Goal: Information Seeking & Learning: Learn about a topic

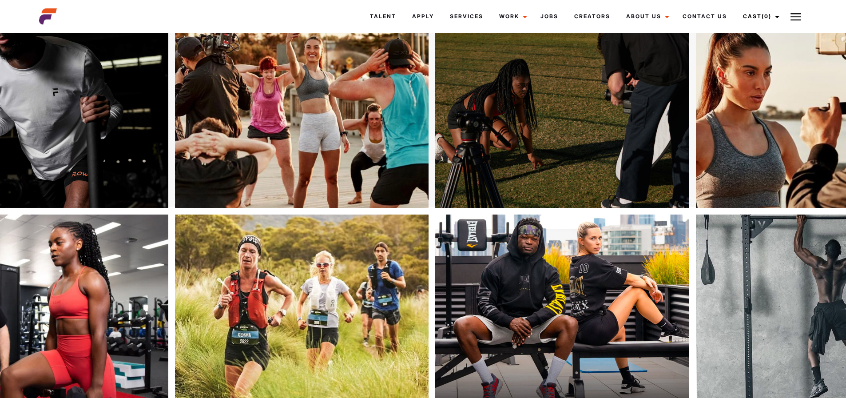
scroll to position [44, 0]
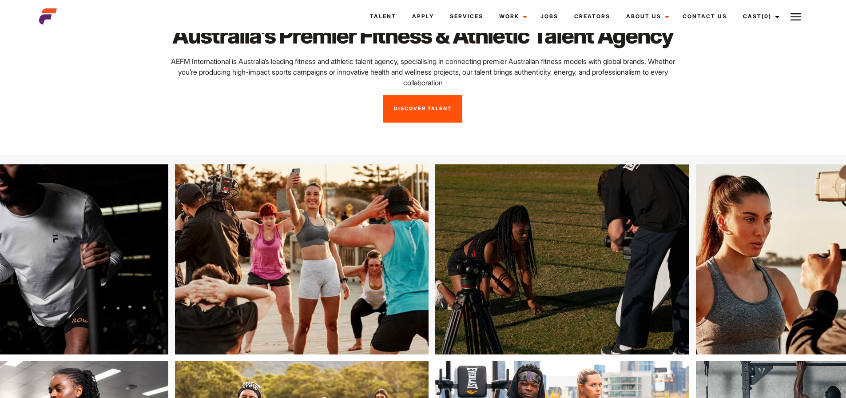
click at [434, 123] on link "Discover Talent" at bounding box center [422, 109] width 79 height 28
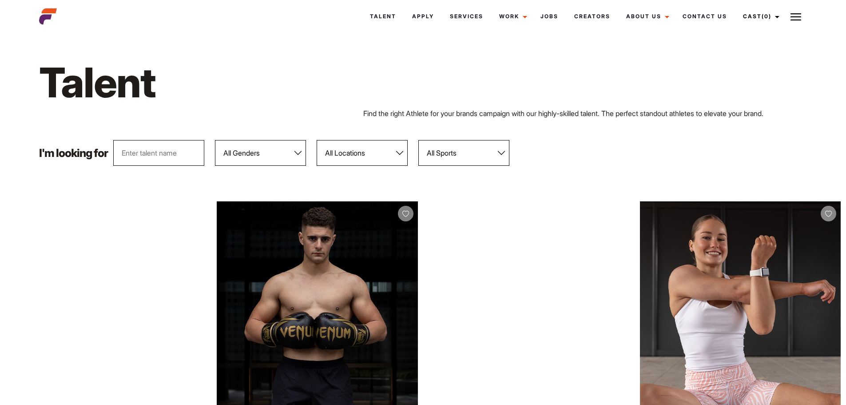
click at [279, 155] on select "All Genders Female Male" at bounding box center [260, 153] width 91 height 26
select select "104"
click at [215, 140] on select "All Genders Female Male" at bounding box center [260, 153] width 91 height 26
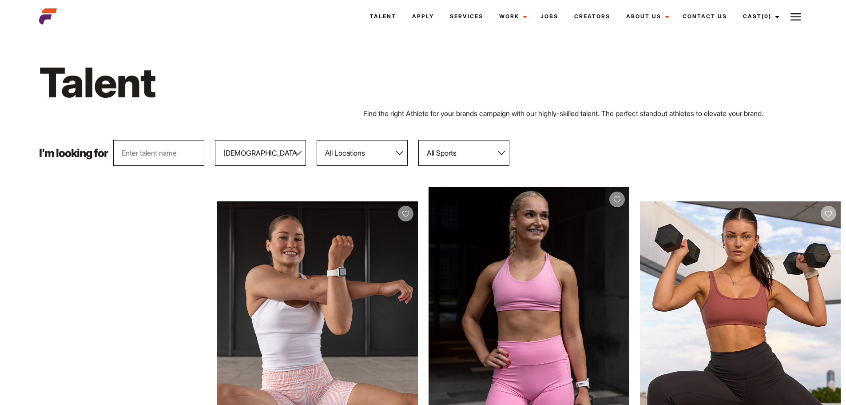
click at [374, 151] on select "All Locations Adelaide Brisbane Darwin Gold Coast Melbourne Perth Sunshine Coas…" at bounding box center [362, 153] width 91 height 26
select select "118"
click at [317, 140] on select "All Locations Adelaide Brisbane Darwin Gold Coast Melbourne Perth Sunshine Coas…" at bounding box center [362, 153] width 91 height 26
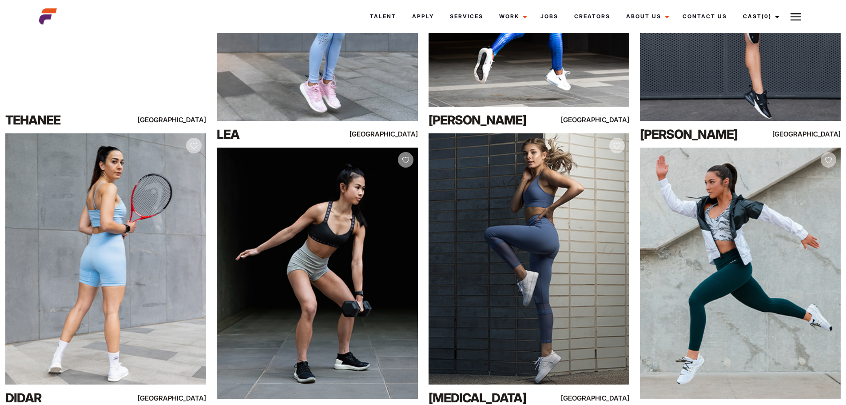
scroll to position [6209, 0]
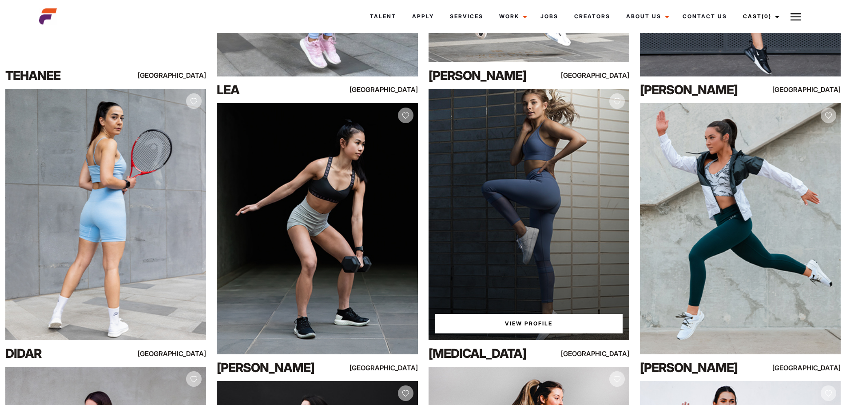
click at [528, 233] on div "View Profile" at bounding box center [529, 214] width 201 height 251
click at [489, 185] on div "View Profile" at bounding box center [529, 214] width 201 height 251
click at [509, 324] on link "View Profile" at bounding box center [528, 324] width 187 height 20
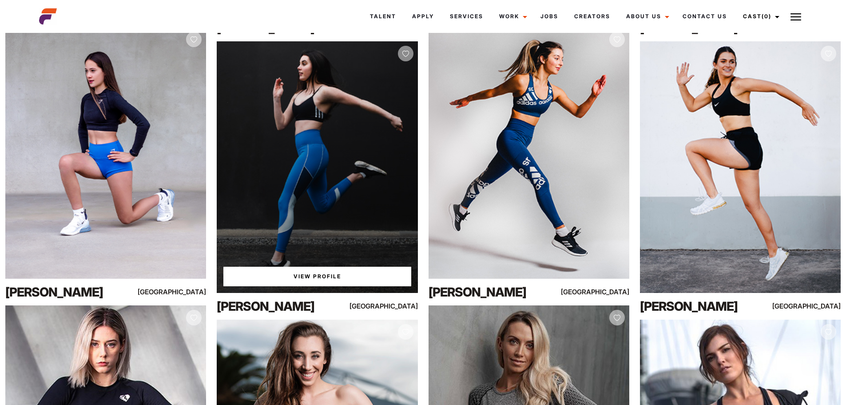
scroll to position [6532, 0]
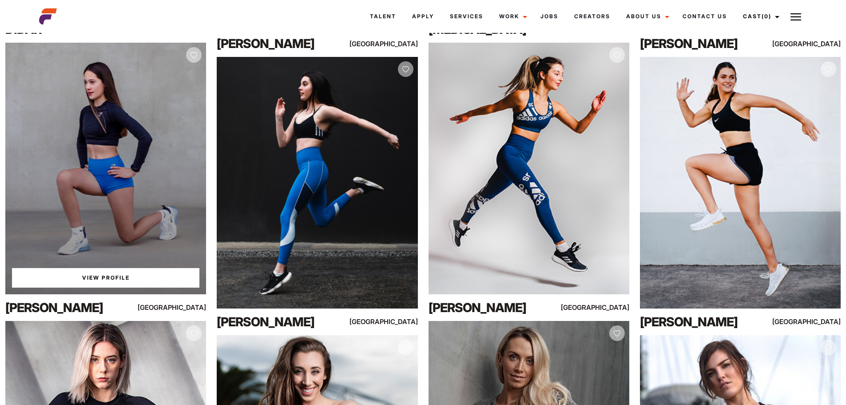
click at [98, 179] on div "View Profile" at bounding box center [105, 168] width 201 height 251
click at [152, 277] on link "View Profile" at bounding box center [105, 278] width 187 height 20
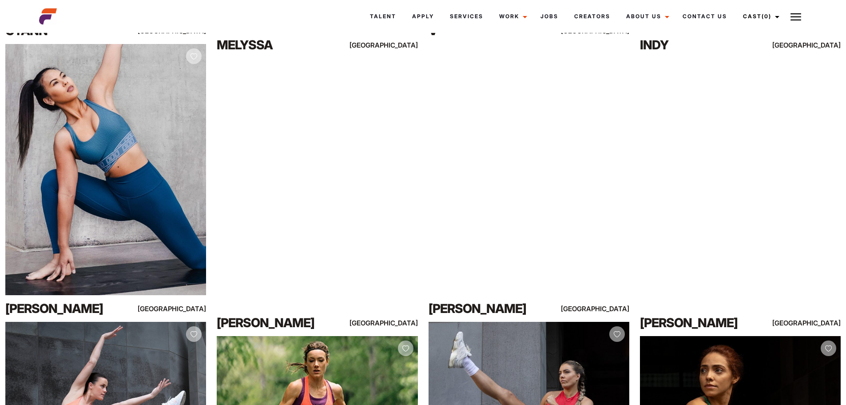
scroll to position [3733, 0]
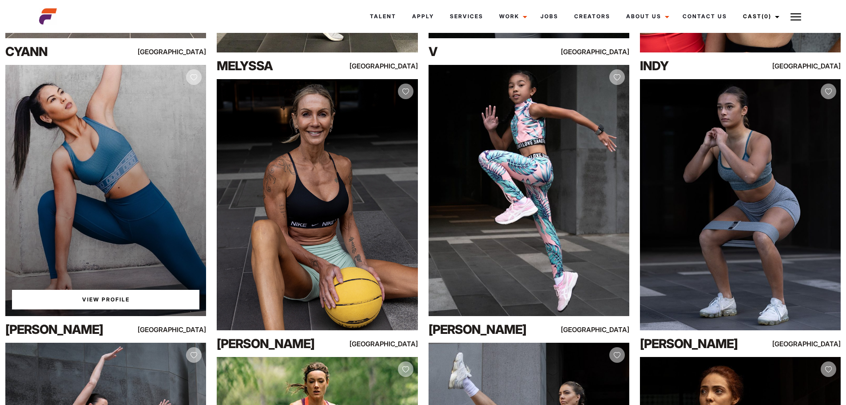
click at [157, 143] on div "View Profile" at bounding box center [105, 190] width 201 height 251
click at [80, 303] on link "View Profile" at bounding box center [105, 300] width 187 height 20
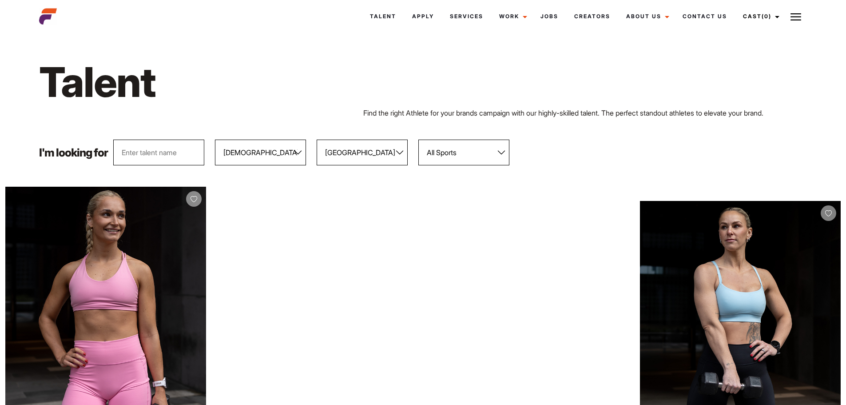
scroll to position [0, 0]
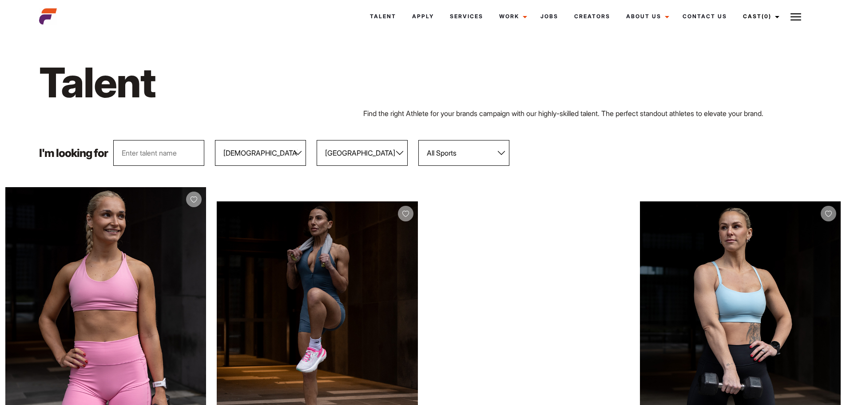
click at [268, 159] on select "All Genders Female Male" at bounding box center [260, 153] width 91 height 26
select select "103"
click at [215, 140] on select "All Genders Female Male" at bounding box center [260, 153] width 91 height 26
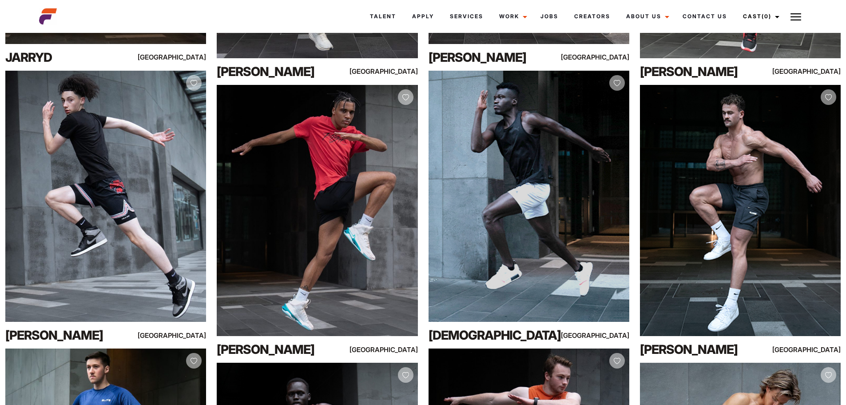
scroll to position [3465, 0]
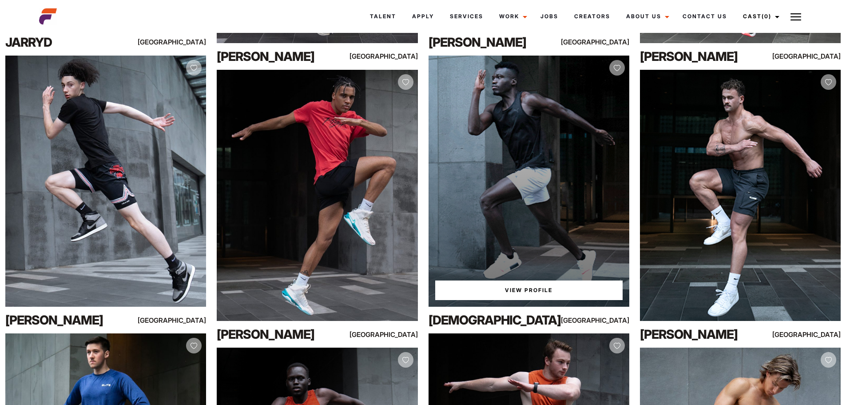
click at [485, 150] on div "View Profile" at bounding box center [529, 181] width 201 height 251
click at [540, 291] on link "View Profile" at bounding box center [528, 290] width 187 height 20
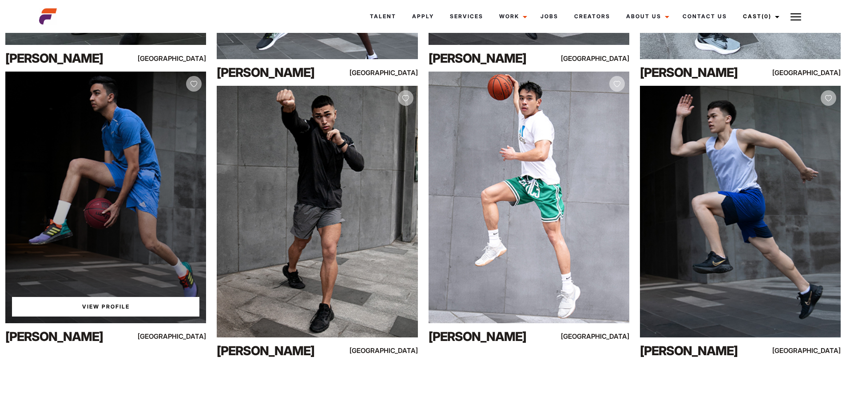
scroll to position [4019, 0]
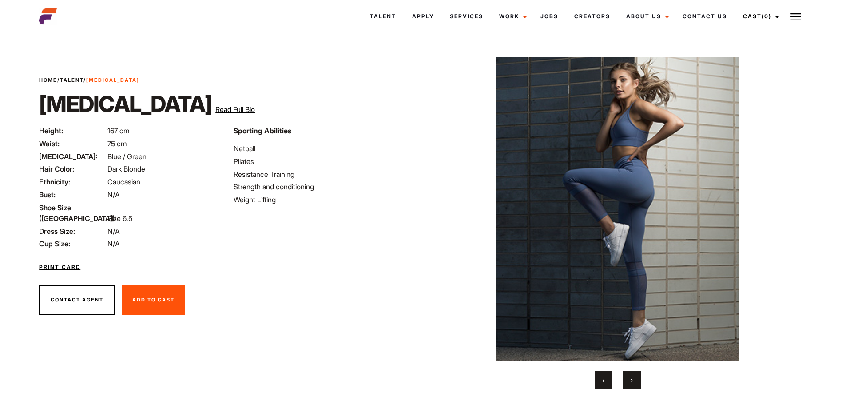
click at [636, 387] on button "›" at bounding box center [632, 380] width 18 height 18
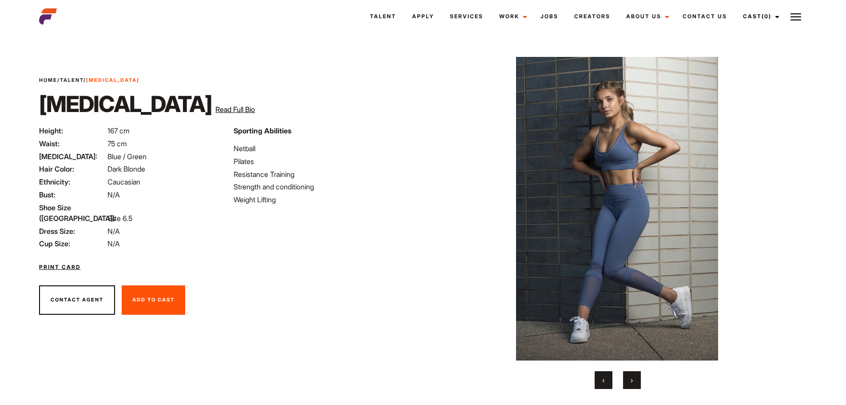
click at [636, 387] on button "›" at bounding box center [632, 380] width 18 height 18
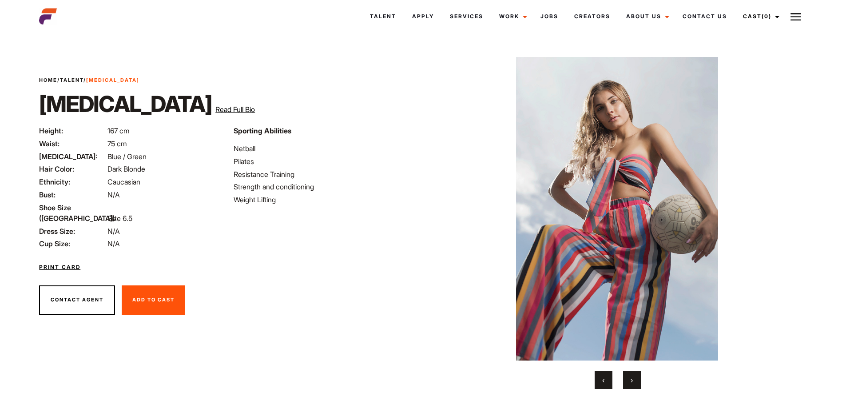
click at [636, 387] on button "›" at bounding box center [632, 380] width 18 height 18
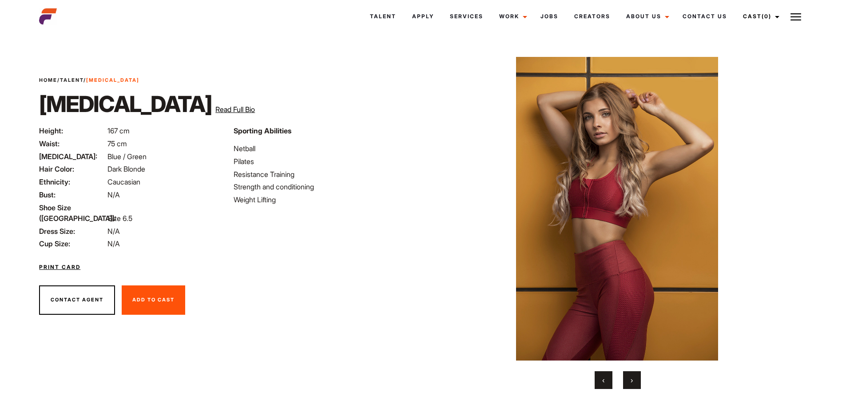
click at [636, 387] on button "›" at bounding box center [632, 380] width 18 height 18
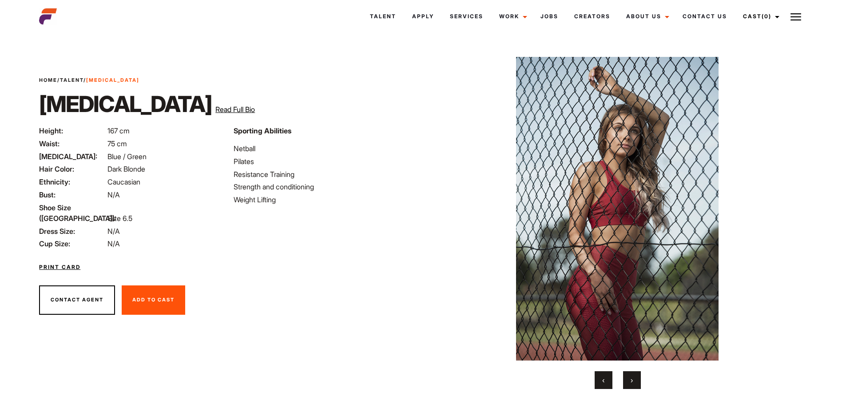
click at [636, 387] on button "›" at bounding box center [632, 380] width 18 height 18
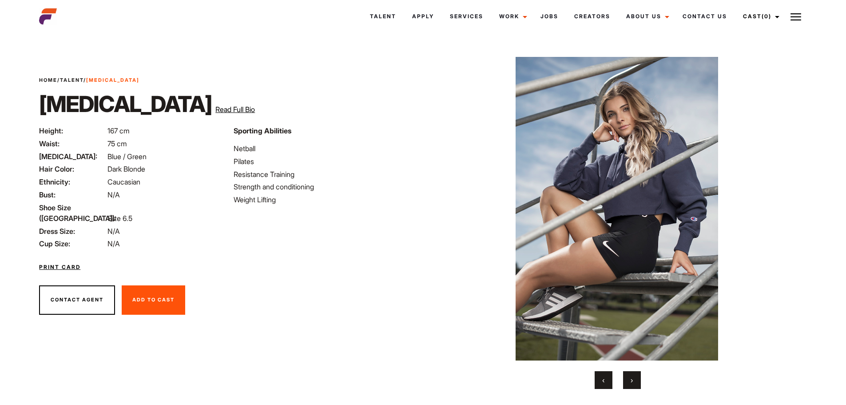
click at [636, 387] on button "›" at bounding box center [632, 380] width 18 height 18
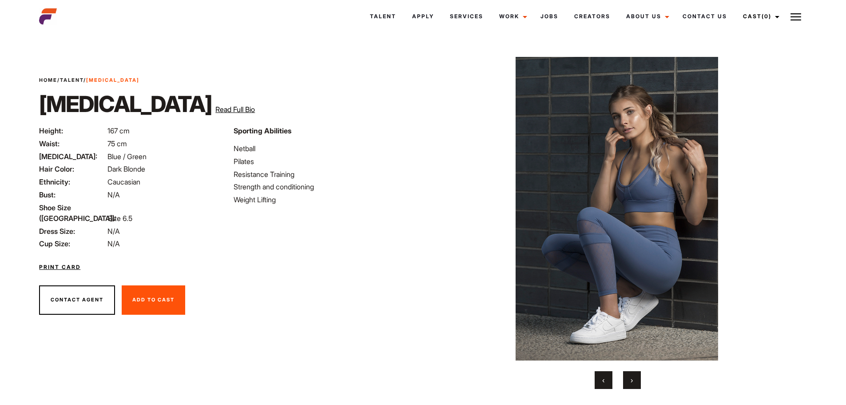
click at [636, 387] on button "›" at bounding box center [632, 380] width 18 height 18
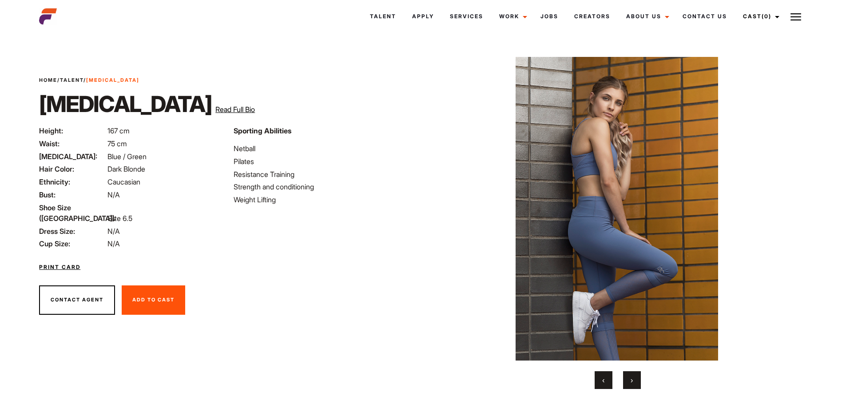
click at [636, 387] on button "›" at bounding box center [632, 380] width 18 height 18
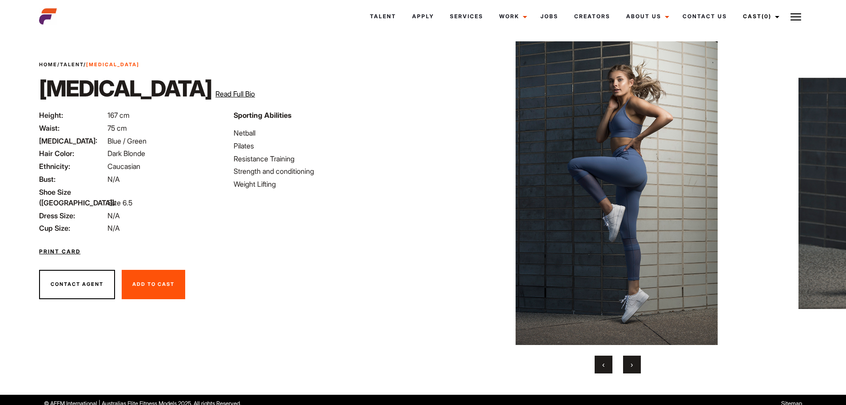
scroll to position [23, 0]
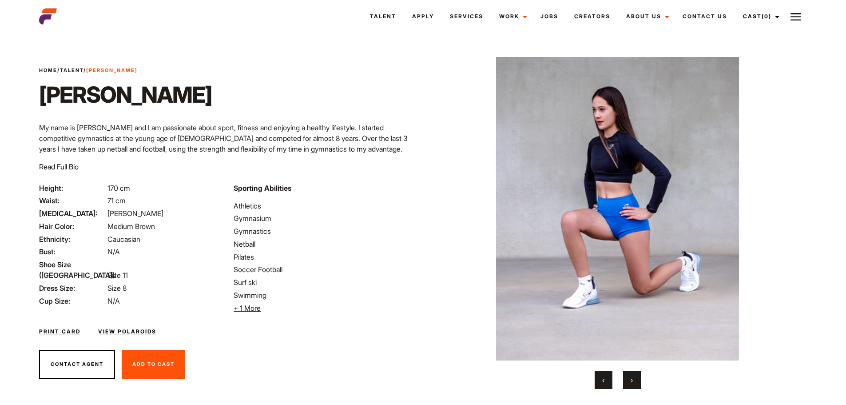
scroll to position [23, 0]
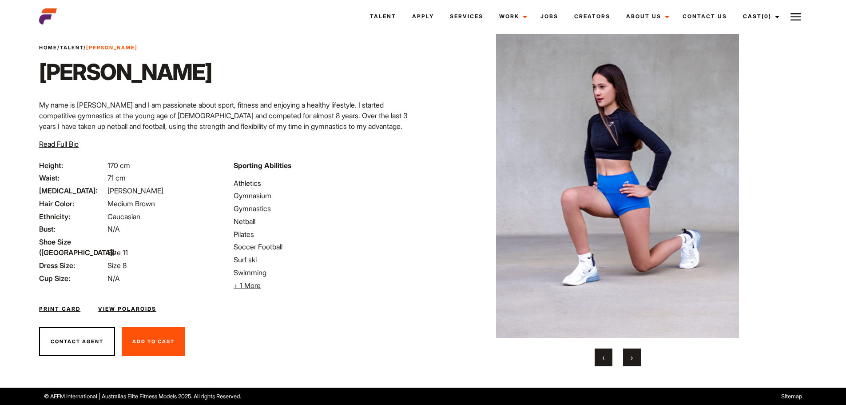
click at [631, 350] on button "›" at bounding box center [632, 357] width 18 height 18
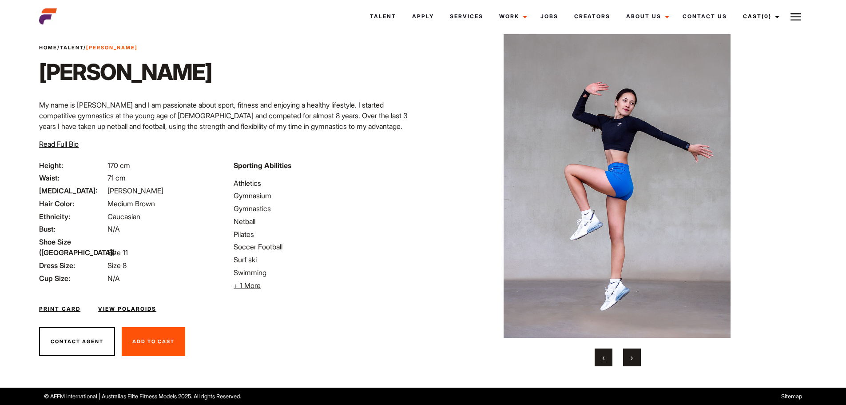
click at [630, 350] on button "›" at bounding box center [632, 357] width 18 height 18
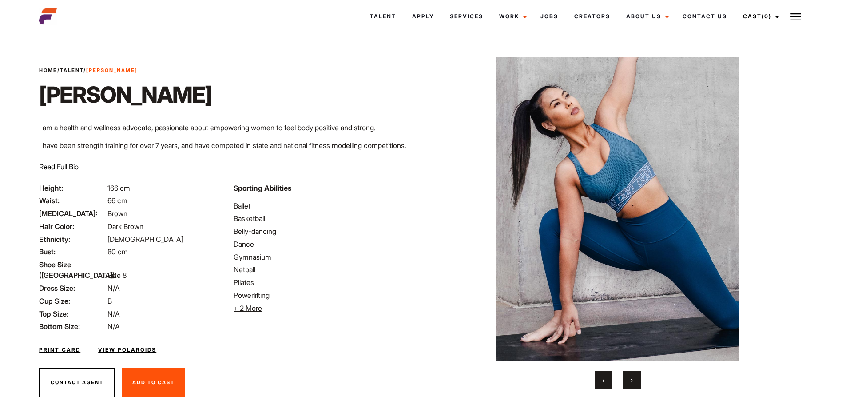
click at [632, 374] on button "›" at bounding box center [632, 380] width 18 height 18
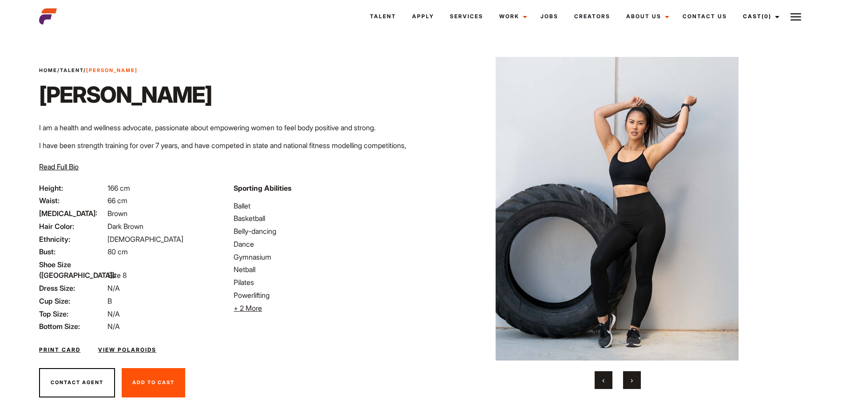
click at [632, 374] on button "›" at bounding box center [632, 380] width 18 height 18
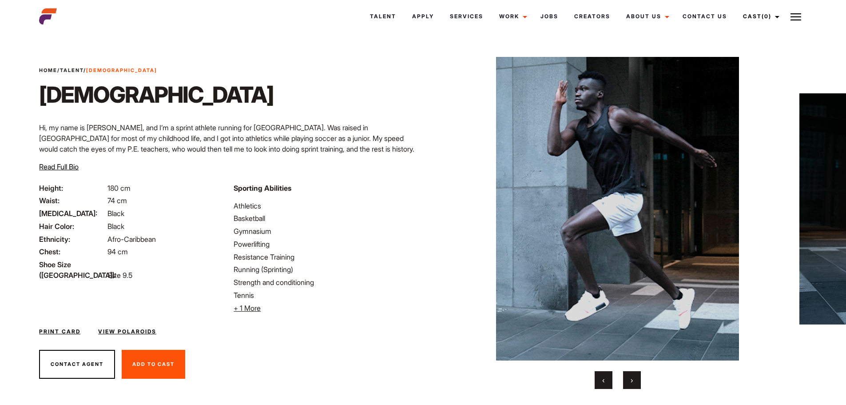
click at [636, 378] on button "›" at bounding box center [632, 380] width 18 height 18
